Goal: Information Seeking & Learning: Find specific fact

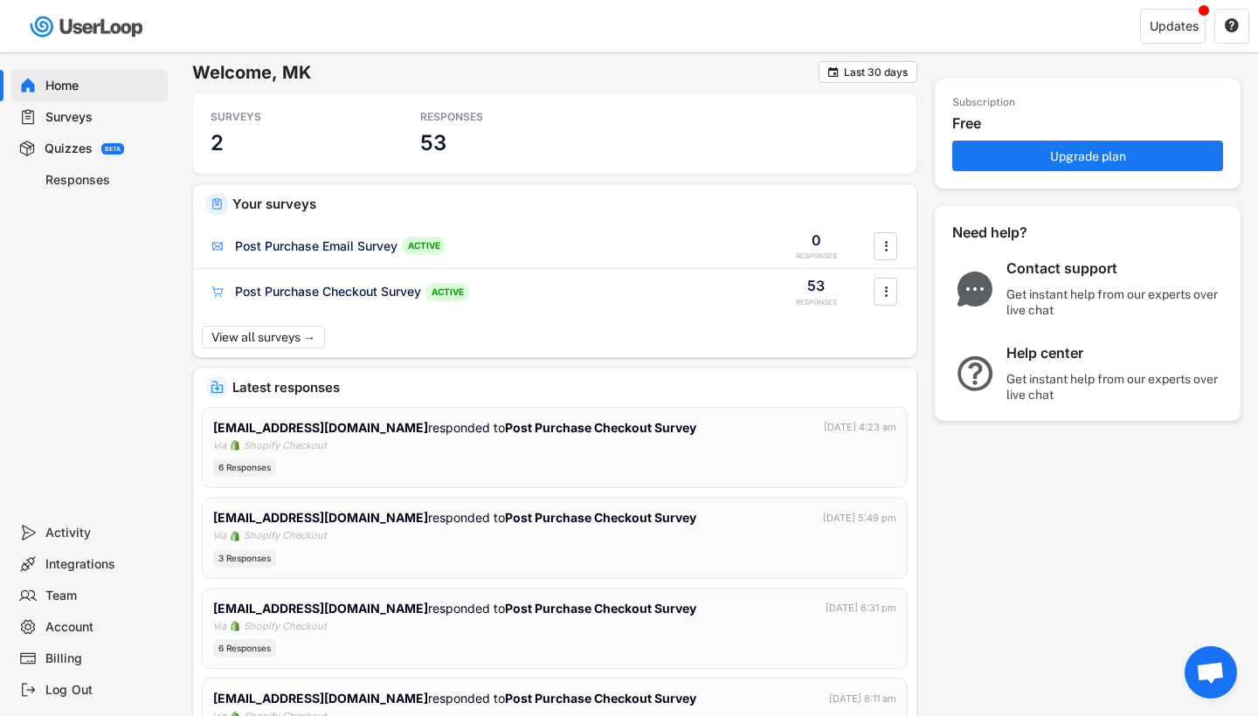
click at [116, 141] on div "Quizzes BETA" at bounding box center [89, 148] width 156 height 31
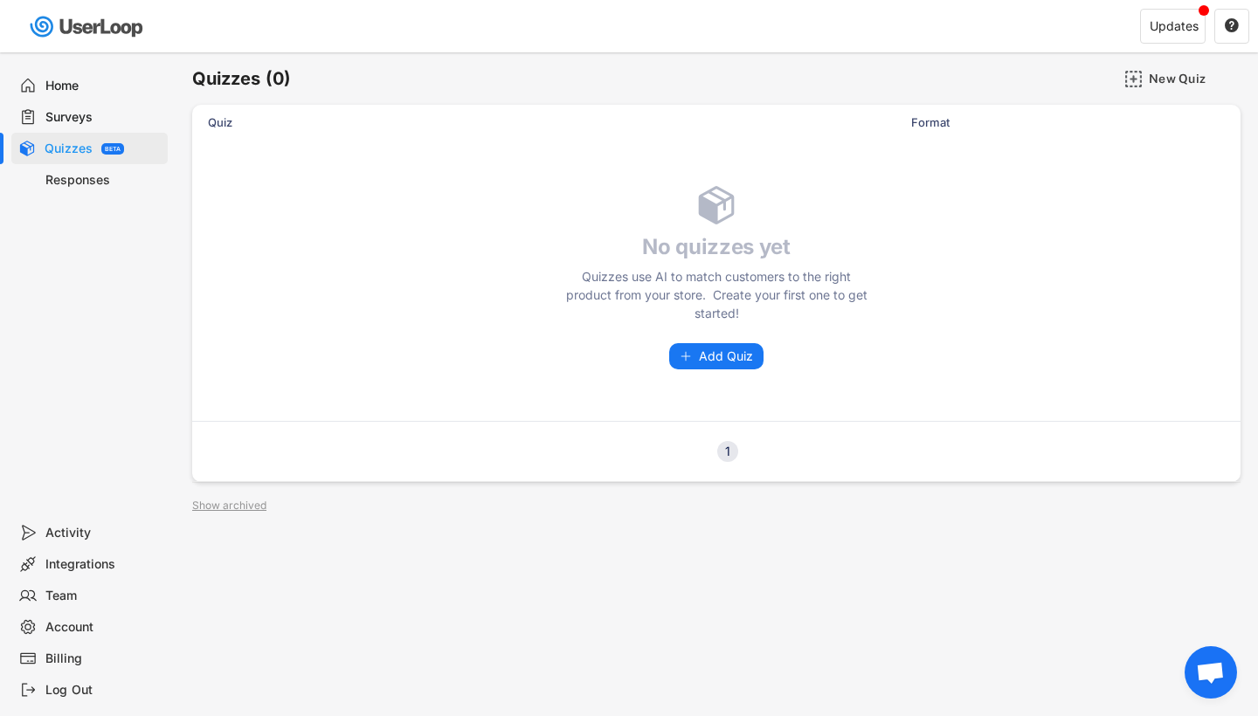
click at [105, 177] on div "Responses" at bounding box center [102, 180] width 115 height 17
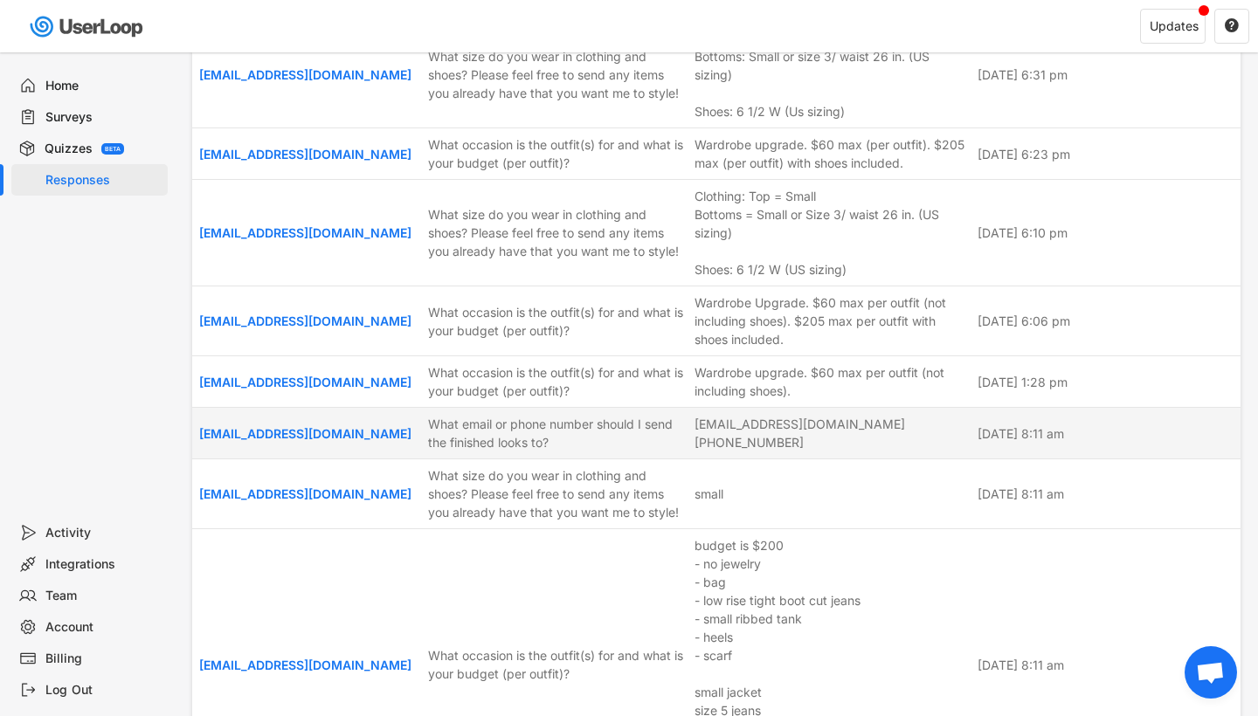
scroll to position [1065, 0]
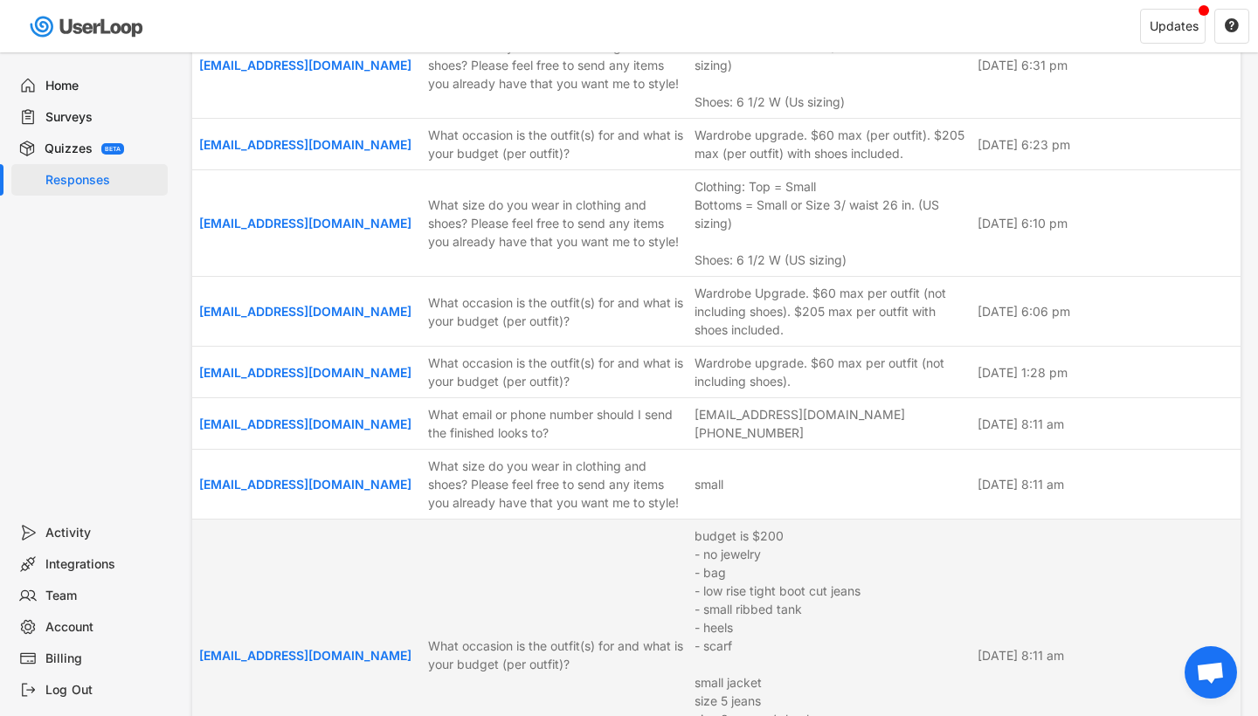
click at [823, 554] on div "budget is $200 - no jewelry - bag - low rise tight boot cut jeans - small ribbe…" at bounding box center [800, 655] width 210 height 257
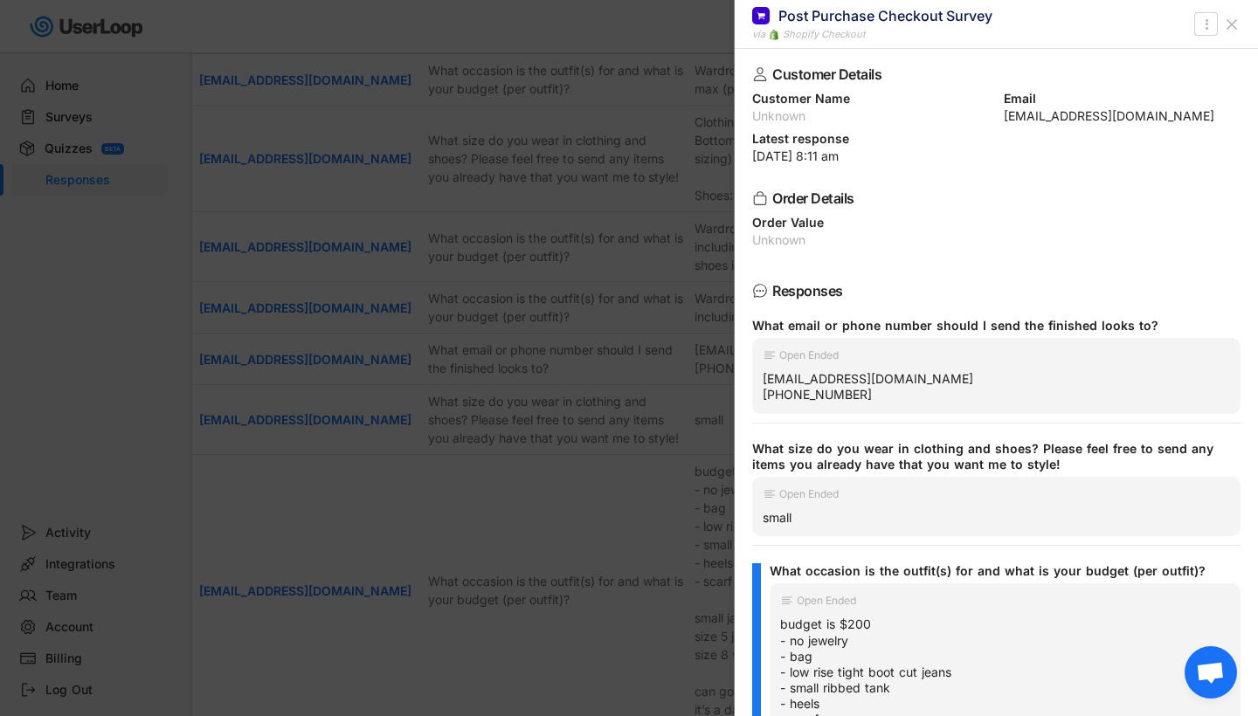
scroll to position [0, 0]
click at [1236, 18] on icon at bounding box center [1231, 24] width 17 height 17
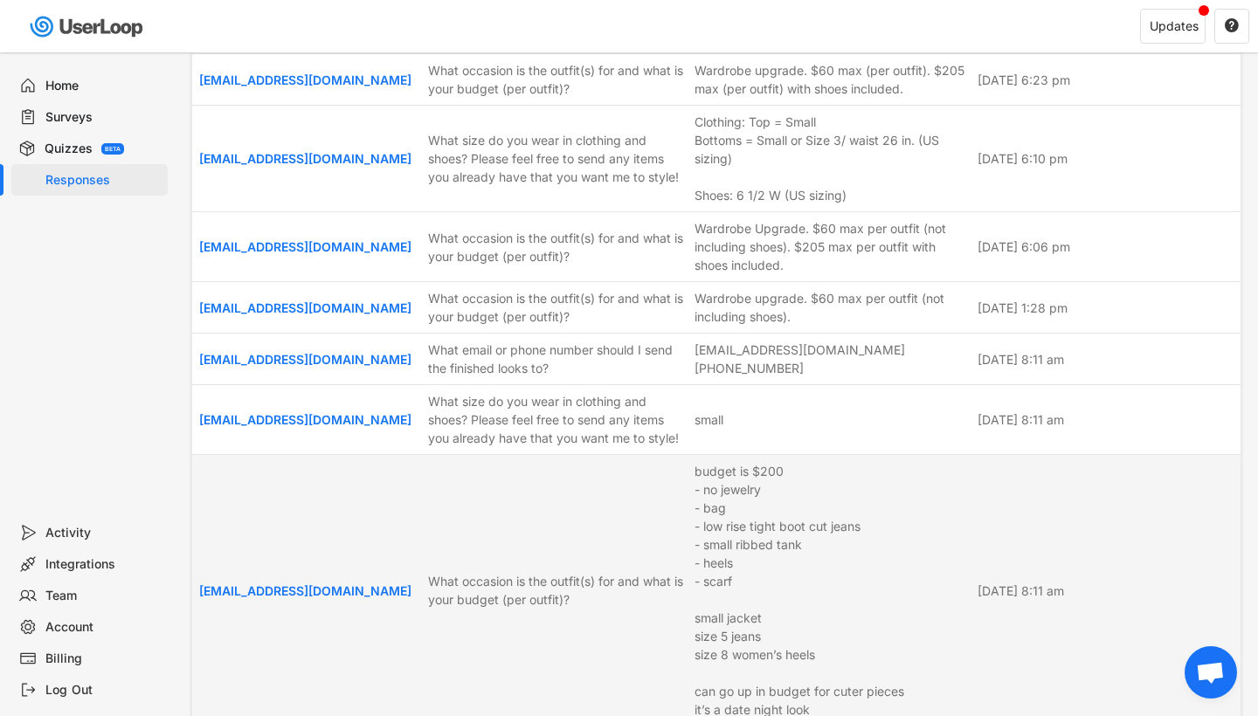
click at [879, 500] on div "budget is $200 - no jewelry - bag - low rise tight boot cut jeans - small ribbe…" at bounding box center [800, 590] width 210 height 257
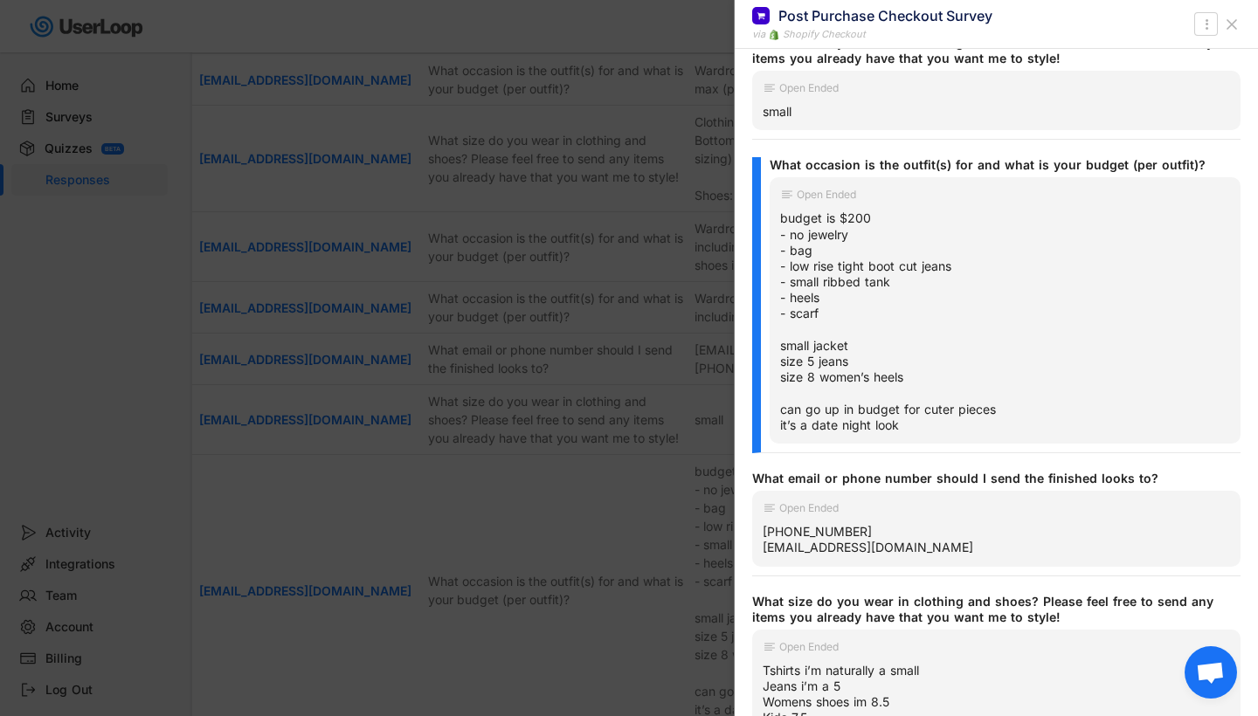
scroll to position [142, 0]
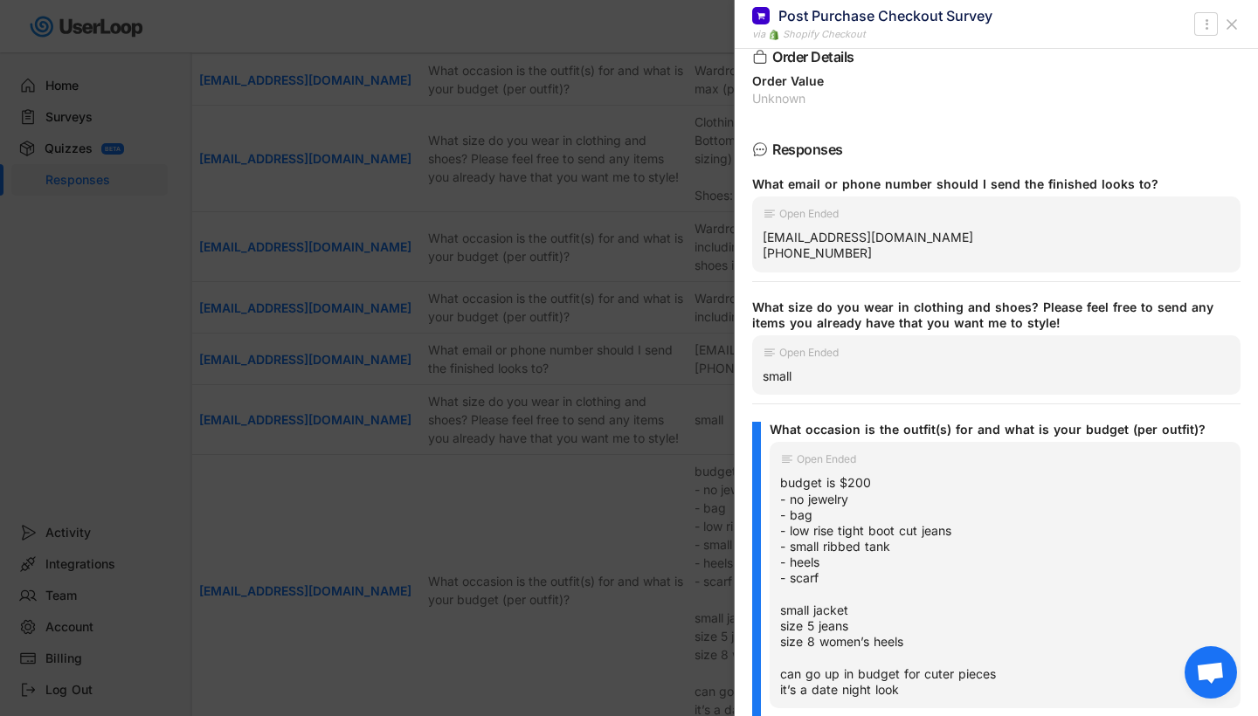
click at [1234, 26] on use at bounding box center [1231, 24] width 9 height 9
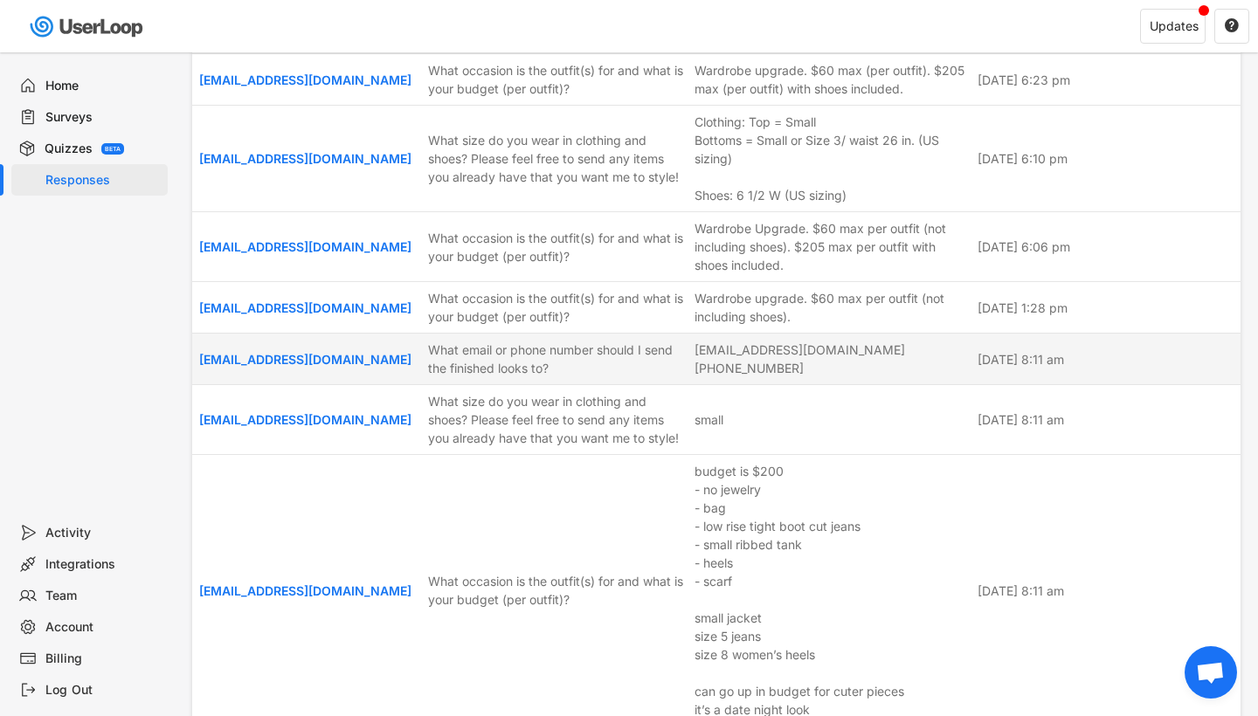
click at [821, 341] on div "[EMAIL_ADDRESS][DOMAIN_NAME] [PHONE_NUMBER]" at bounding box center [831, 359] width 273 height 37
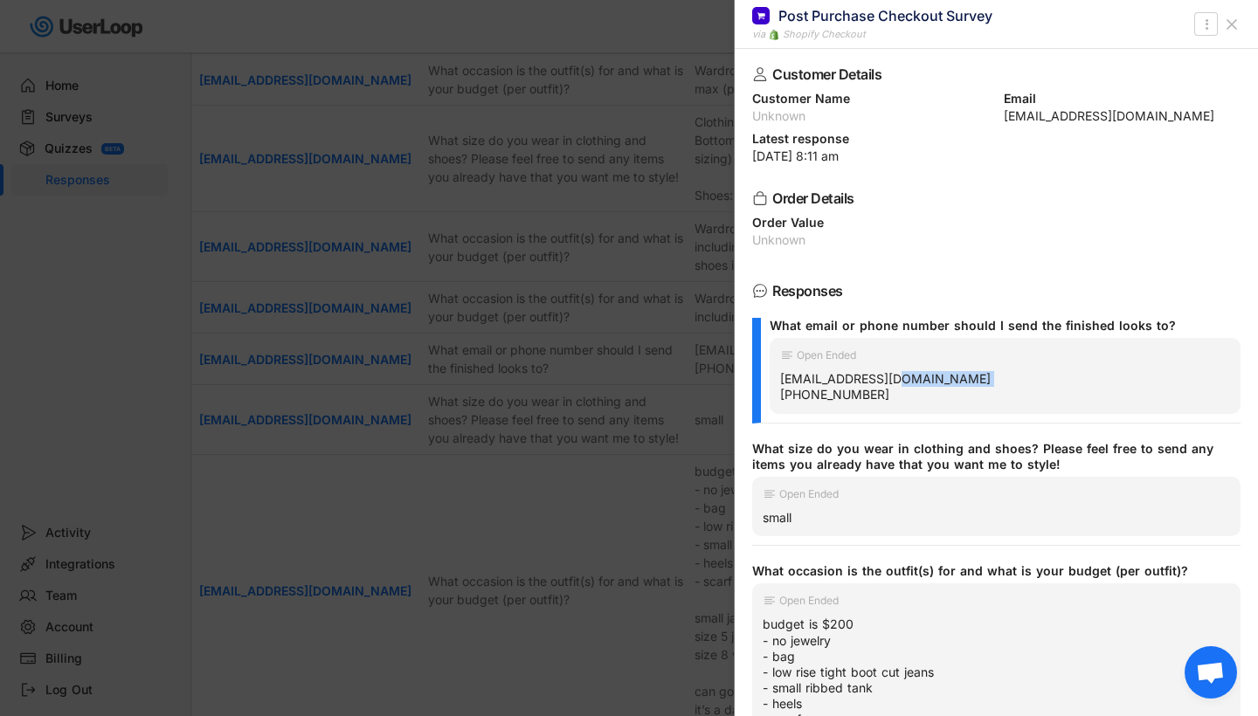
drag, startPoint x: 881, startPoint y: 392, endPoint x: 777, endPoint y: 391, distance: 104.0
click at [777, 391] on div "Open Ended [EMAIL_ADDRESS][DOMAIN_NAME] [PHONE_NUMBER]" at bounding box center [1005, 375] width 471 height 75
copy div "[PHONE_NUMBER]"
click at [556, 499] on div at bounding box center [629, 358] width 1258 height 716
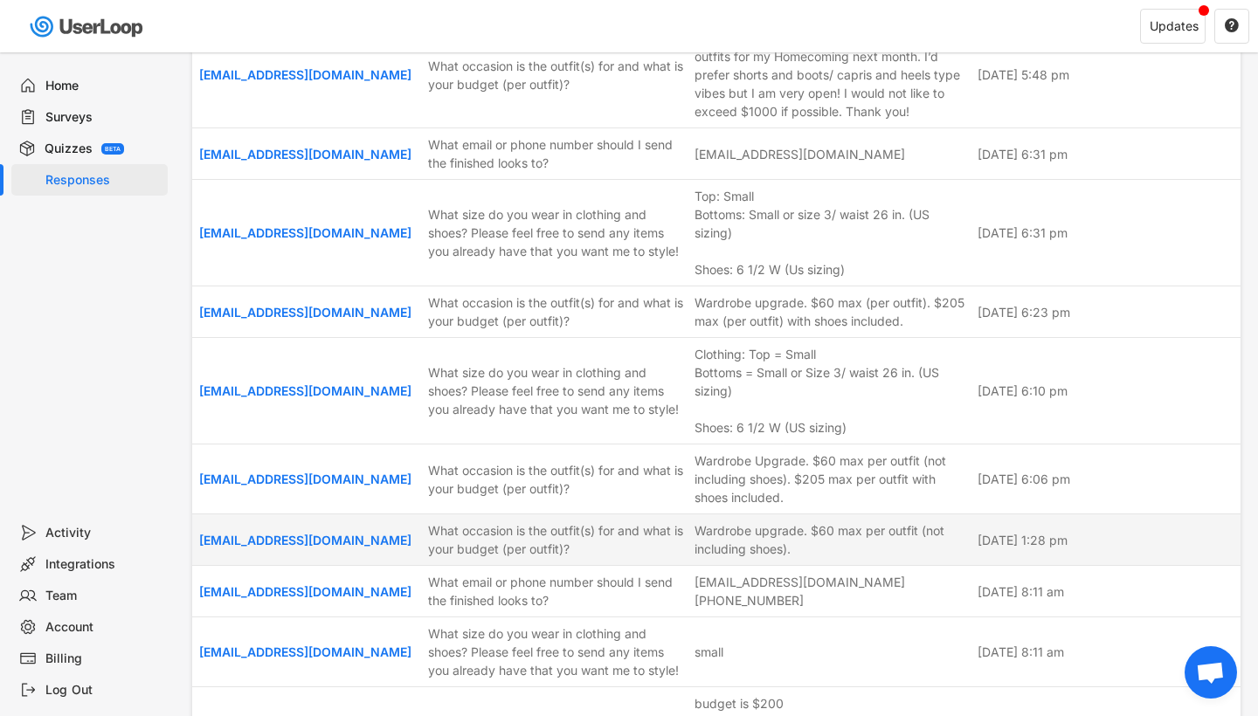
scroll to position [857, 0]
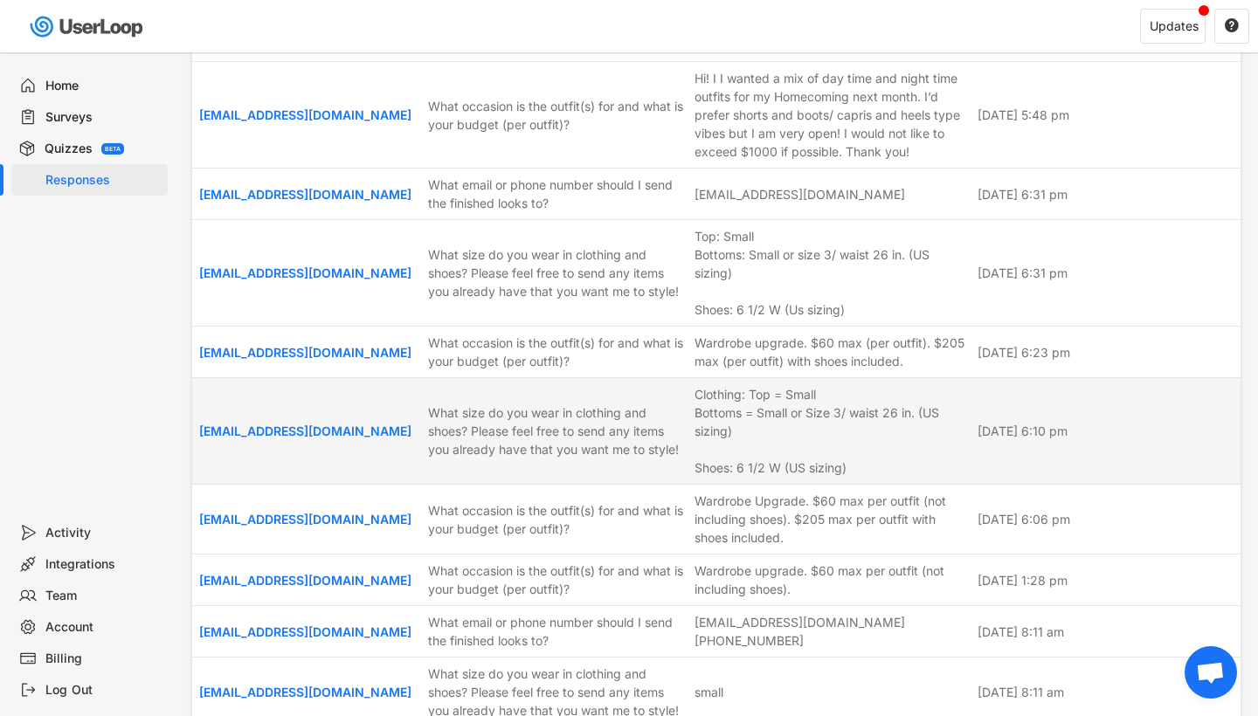
click at [838, 394] on div "Clothing: Top = Small Bottoms = Small or Size 3/ waist 26 in. (US sizing) Shoes…" at bounding box center [831, 431] width 273 height 92
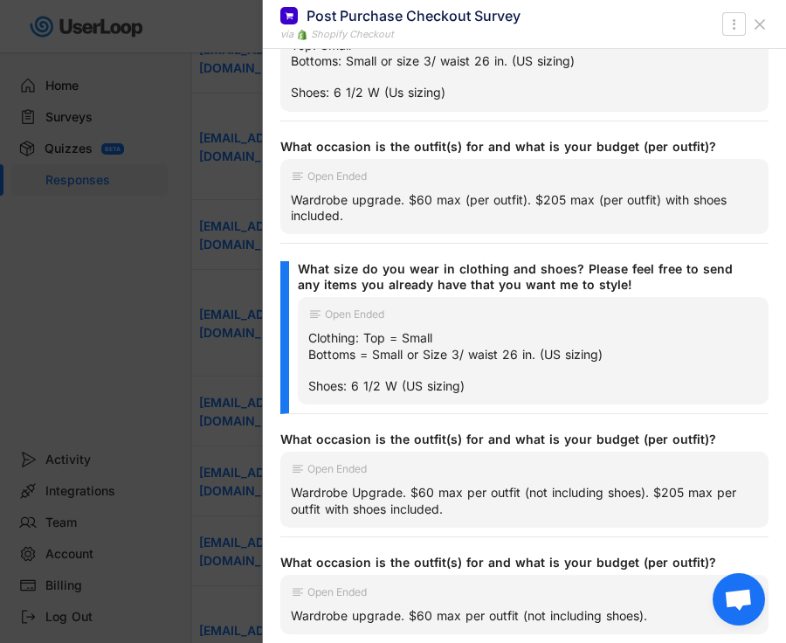
scroll to position [473, 0]
